Goal: Check status: Check status

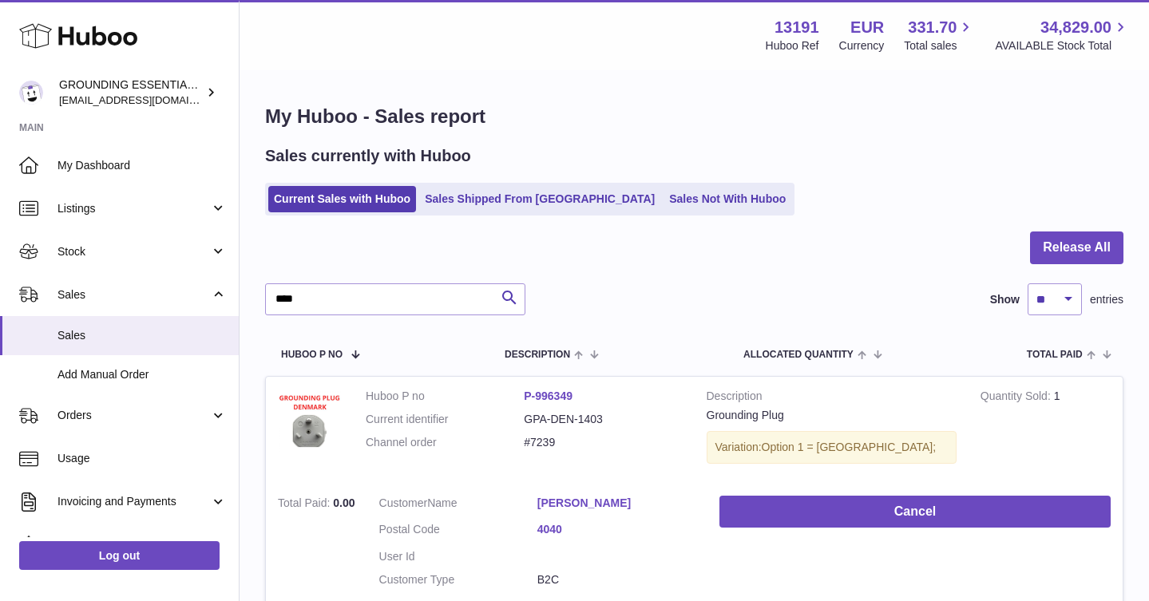
click at [632, 218] on div "My Huboo - Sales report Sales currently with Huboo Current Sales with Huboo Sal…" at bounding box center [695, 507] width 910 height 870
click at [664, 199] on link "Sales Not With Huboo" at bounding box center [728, 199] width 128 height 26
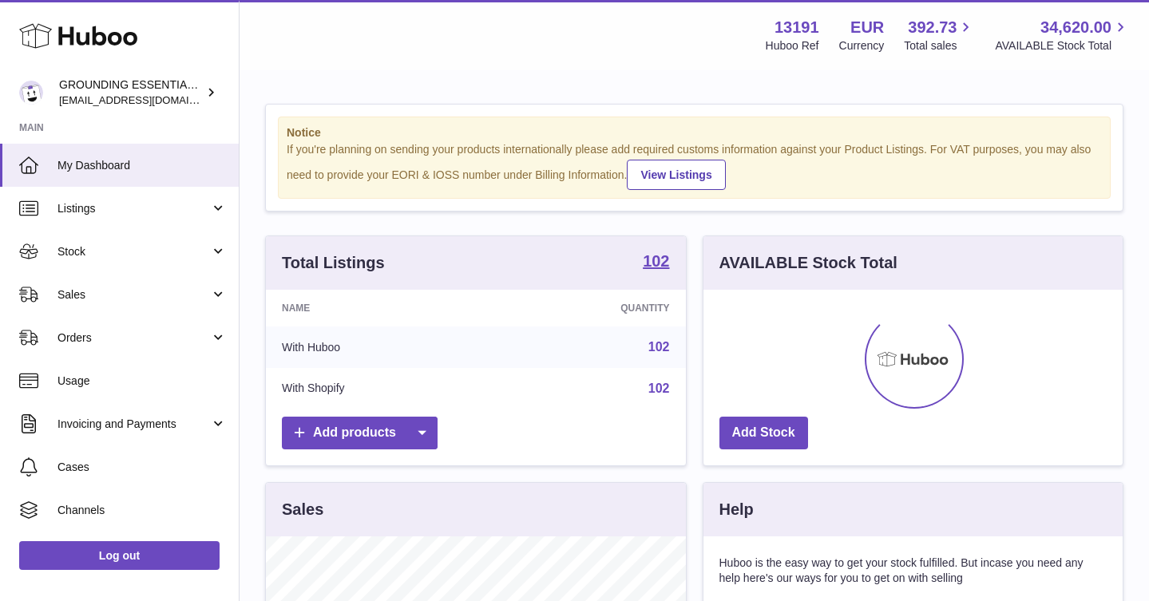
scroll to position [249, 419]
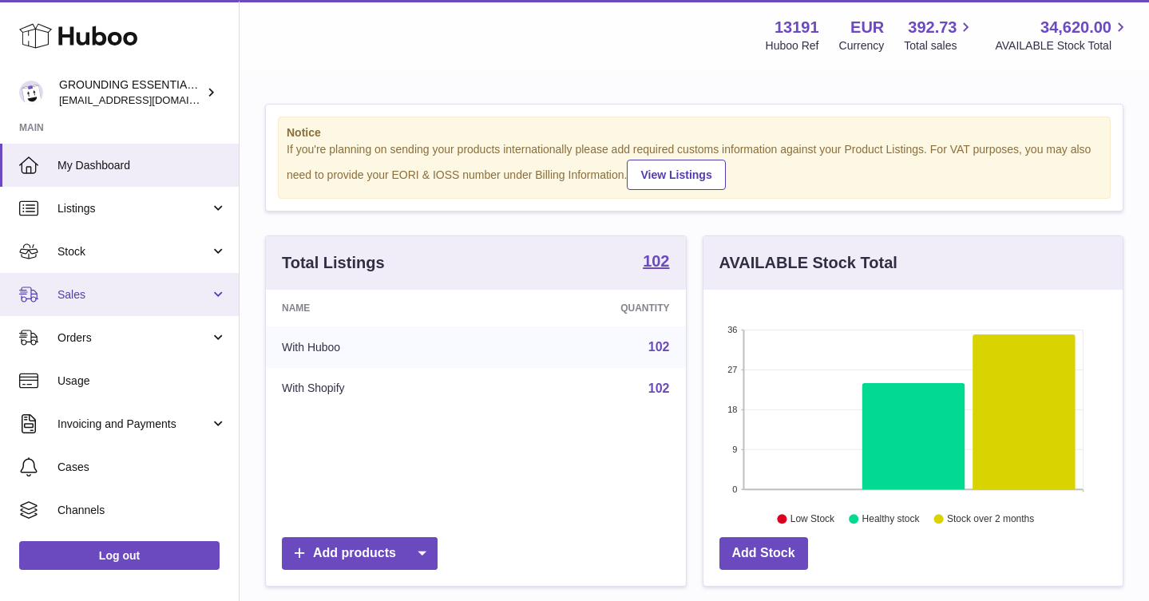
click at [149, 292] on span "Sales" at bounding box center [134, 295] width 153 height 15
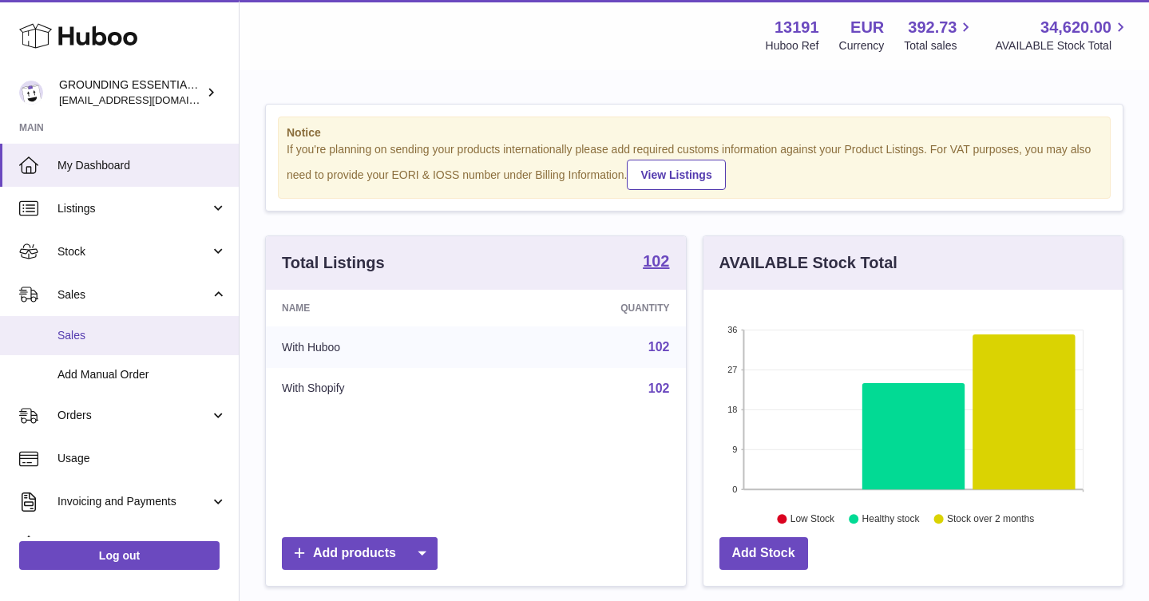
click at [157, 329] on span "Sales" at bounding box center [142, 335] width 169 height 15
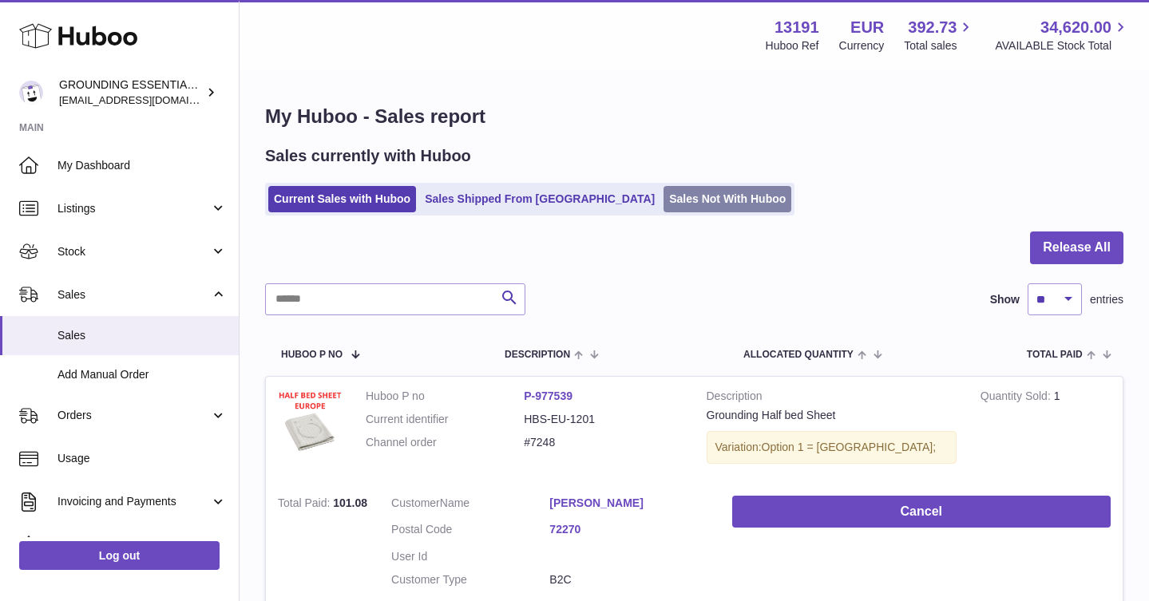
click at [673, 186] on link "Sales Not With Huboo" at bounding box center [728, 199] width 128 height 26
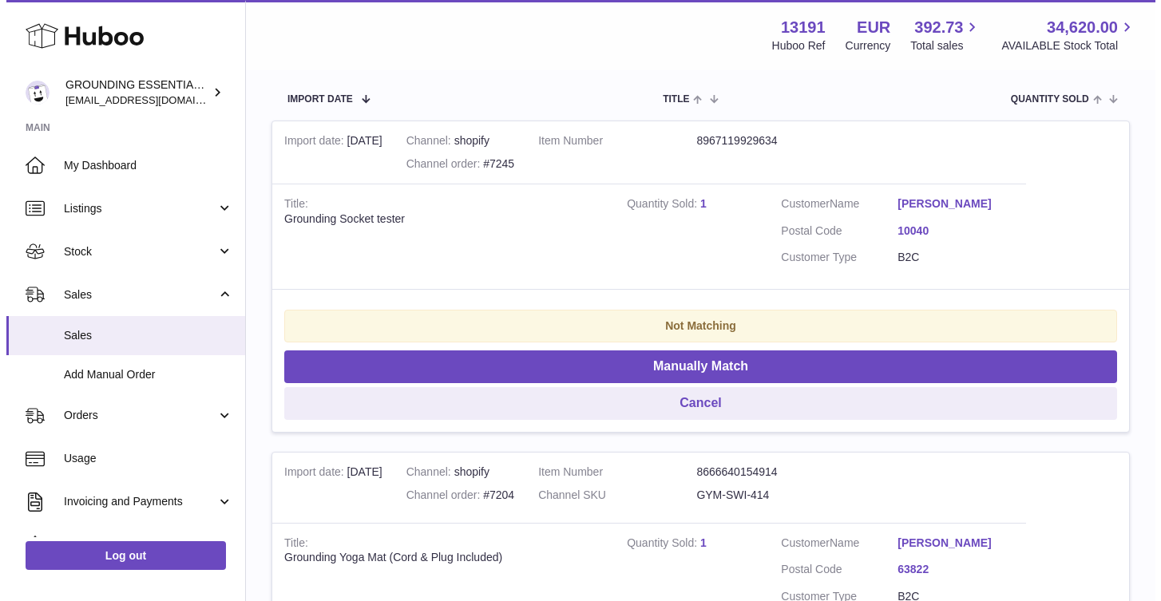
scroll to position [101, 0]
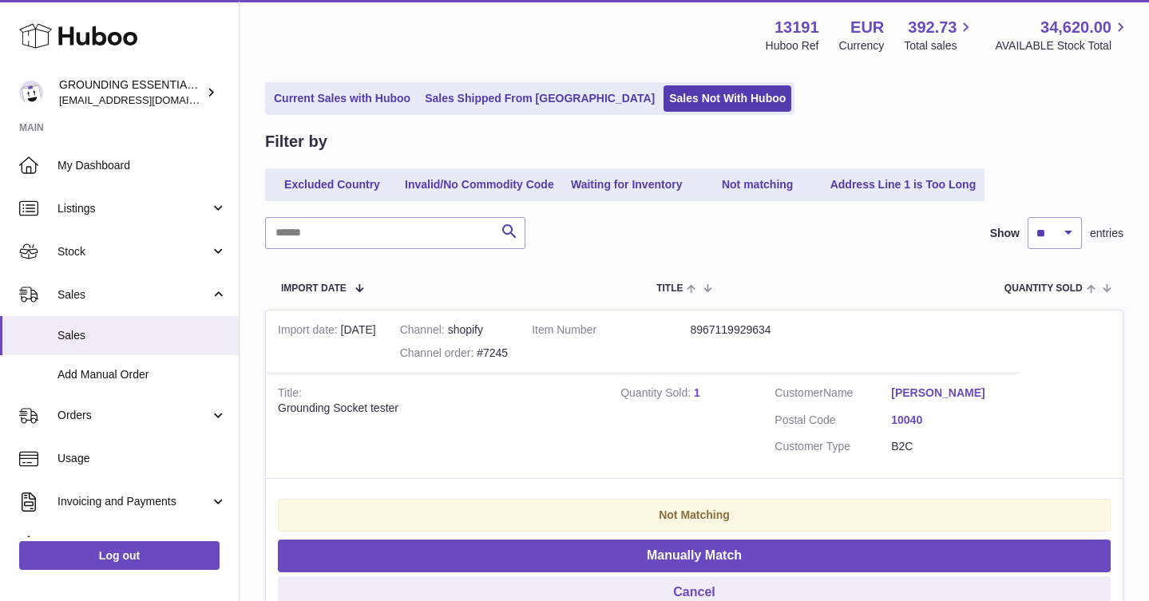
click at [928, 386] on link "Natascia Fragomeni" at bounding box center [949, 393] width 117 height 15
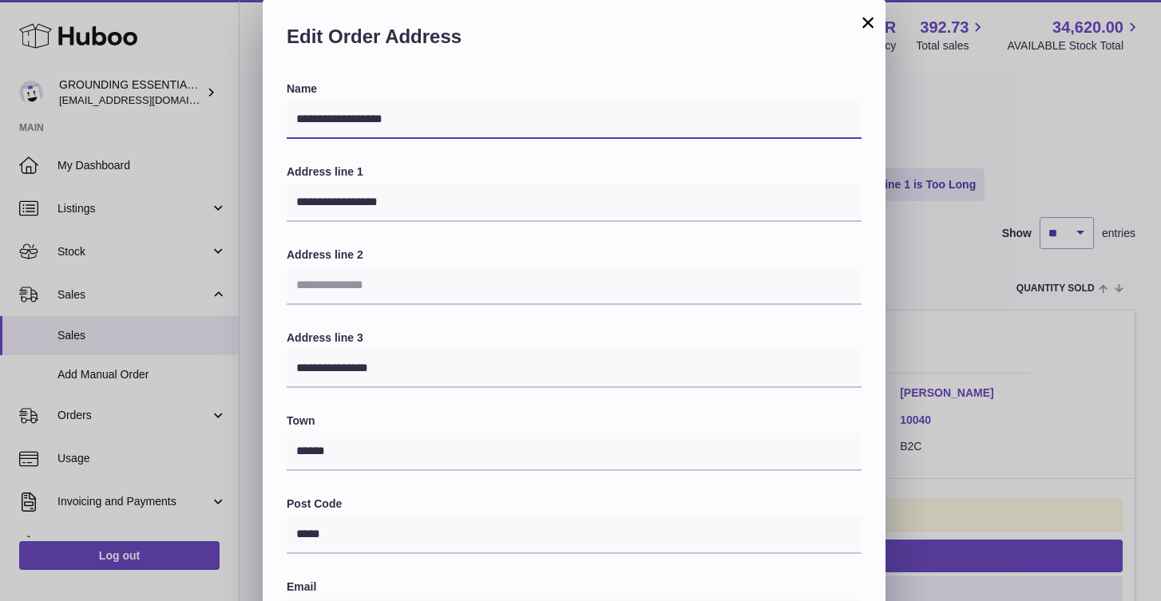
click at [474, 117] on input "**********" at bounding box center [574, 120] width 575 height 38
